Goal: Task Accomplishment & Management: Manage account settings

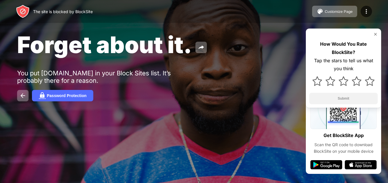
click at [373, 34] on img at bounding box center [375, 34] width 5 height 5
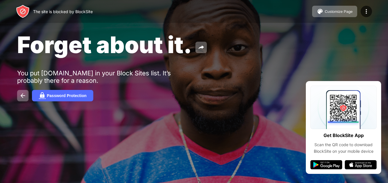
click at [214, 119] on div "Forget about it. You put youtube.com in your Block Sites list. It’s probably th…" at bounding box center [194, 66] width 388 height 132
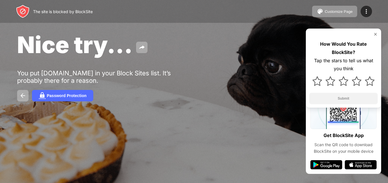
click at [376, 34] on img at bounding box center [375, 34] width 5 height 5
